Goal: Find specific page/section: Find specific page/section

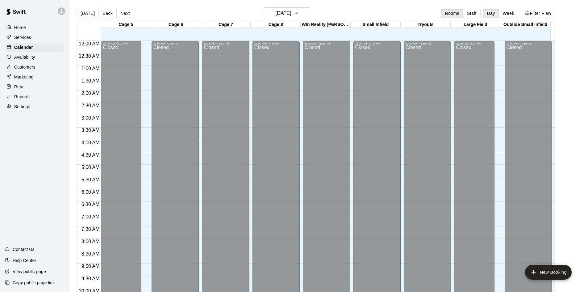
scroll to position [316, 0]
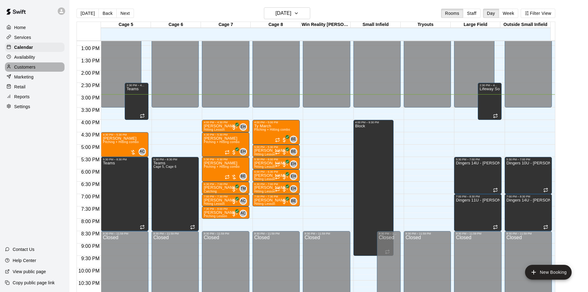
click at [24, 70] on p "Customers" at bounding box center [24, 67] width 21 height 6
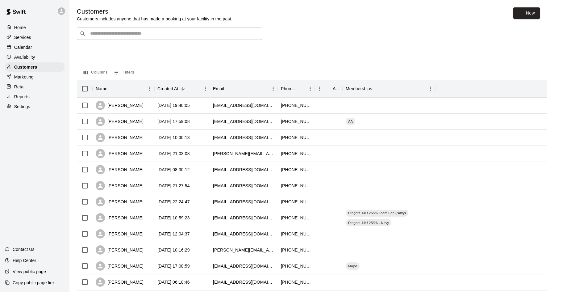
click at [28, 39] on p "Services" at bounding box center [22, 37] width 17 height 6
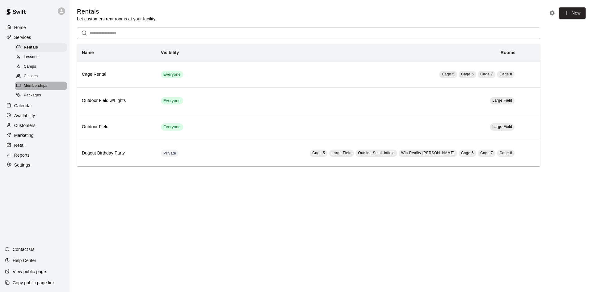
click at [43, 88] on span "Memberships" at bounding box center [35, 86] width 23 height 6
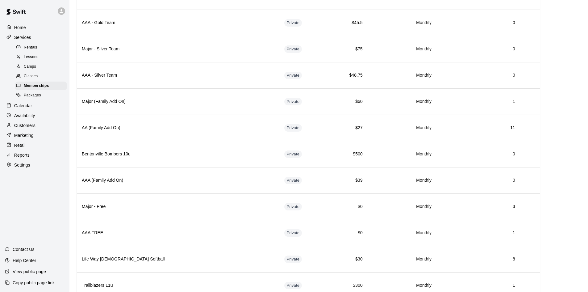
scroll to position [905, 0]
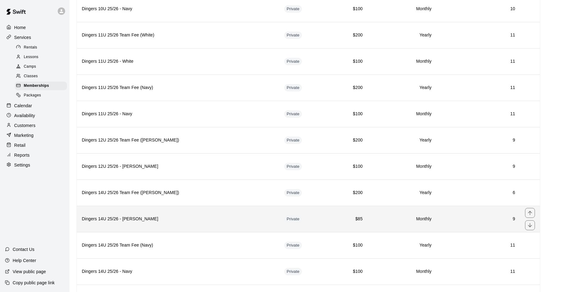
click at [205, 228] on th "Dingers 14U 25/26 - [PERSON_NAME]" at bounding box center [178, 219] width 203 height 26
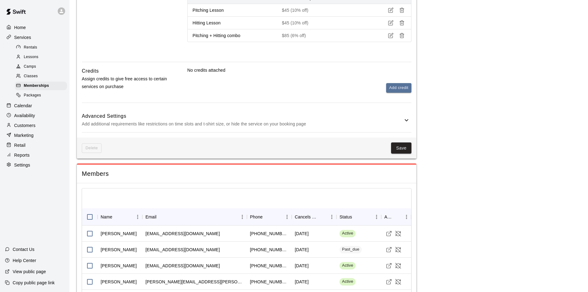
scroll to position [185, 0]
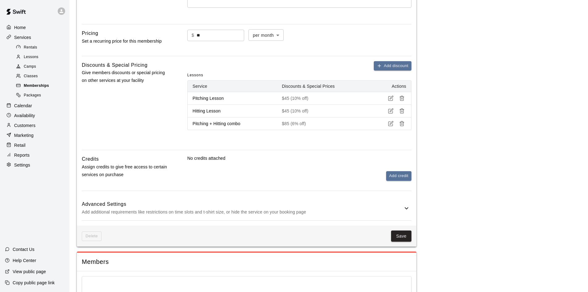
click at [51, 89] on div "Memberships" at bounding box center [41, 85] width 52 height 9
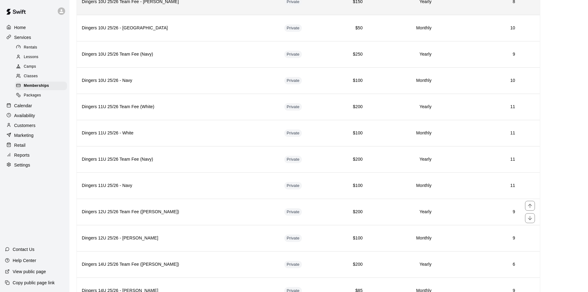
scroll to position [1019, 0]
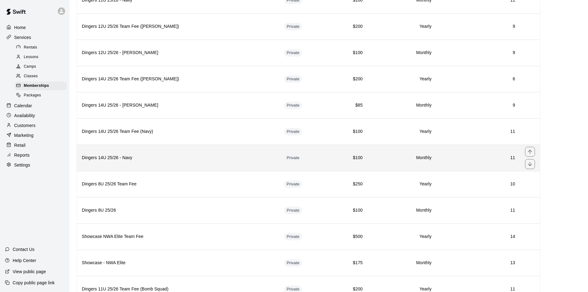
click at [237, 160] on h6 "Dingers 14U 25/26 - Navy" at bounding box center [178, 157] width 193 height 7
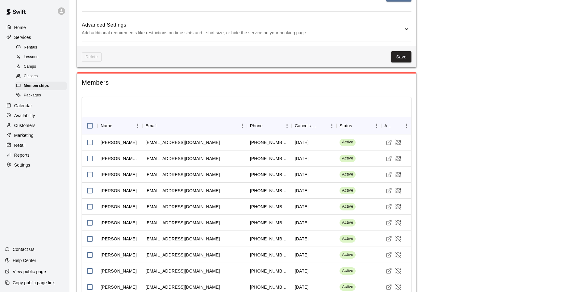
scroll to position [401, 0]
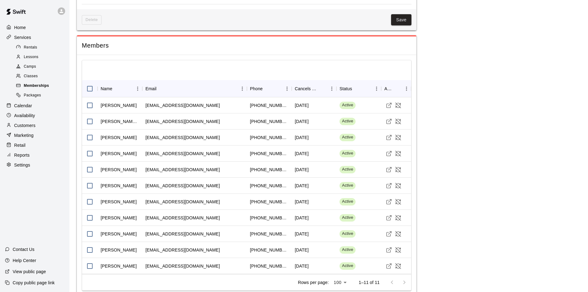
click at [48, 86] on span "Memberships" at bounding box center [36, 86] width 25 height 6
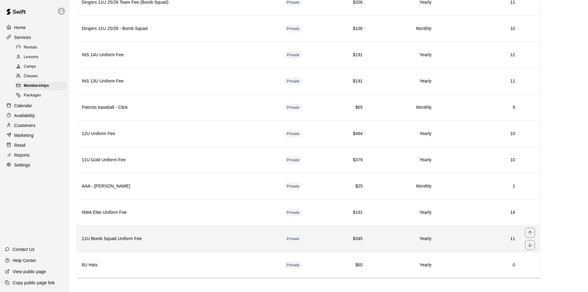
scroll to position [1310, 0]
